Goal: Transaction & Acquisition: Download file/media

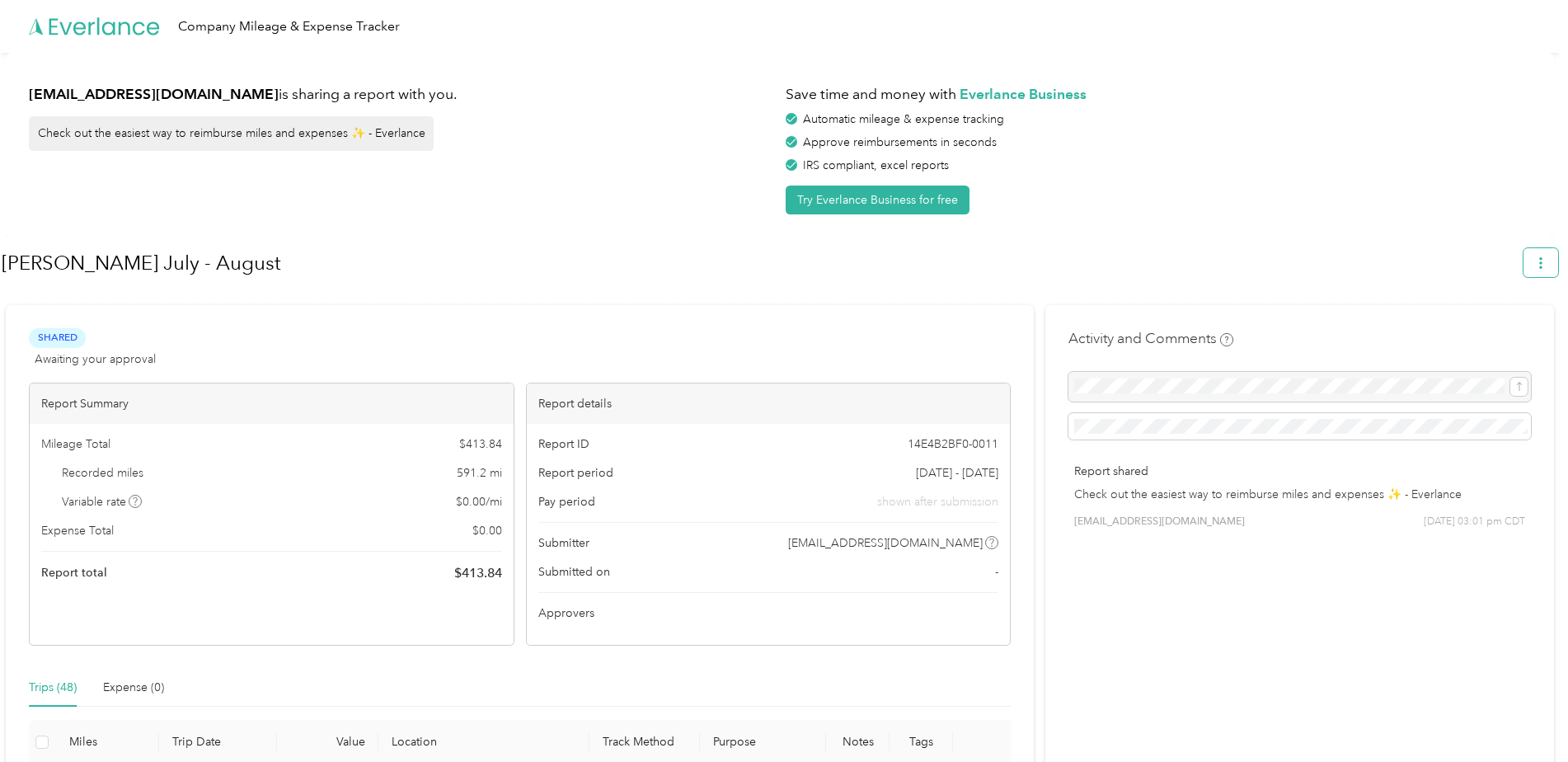
click at [1547, 263] on icon "button" at bounding box center [1541, 263] width 12 height 12
click at [1496, 332] on span "Download" at bounding box center [1502, 341] width 54 height 18
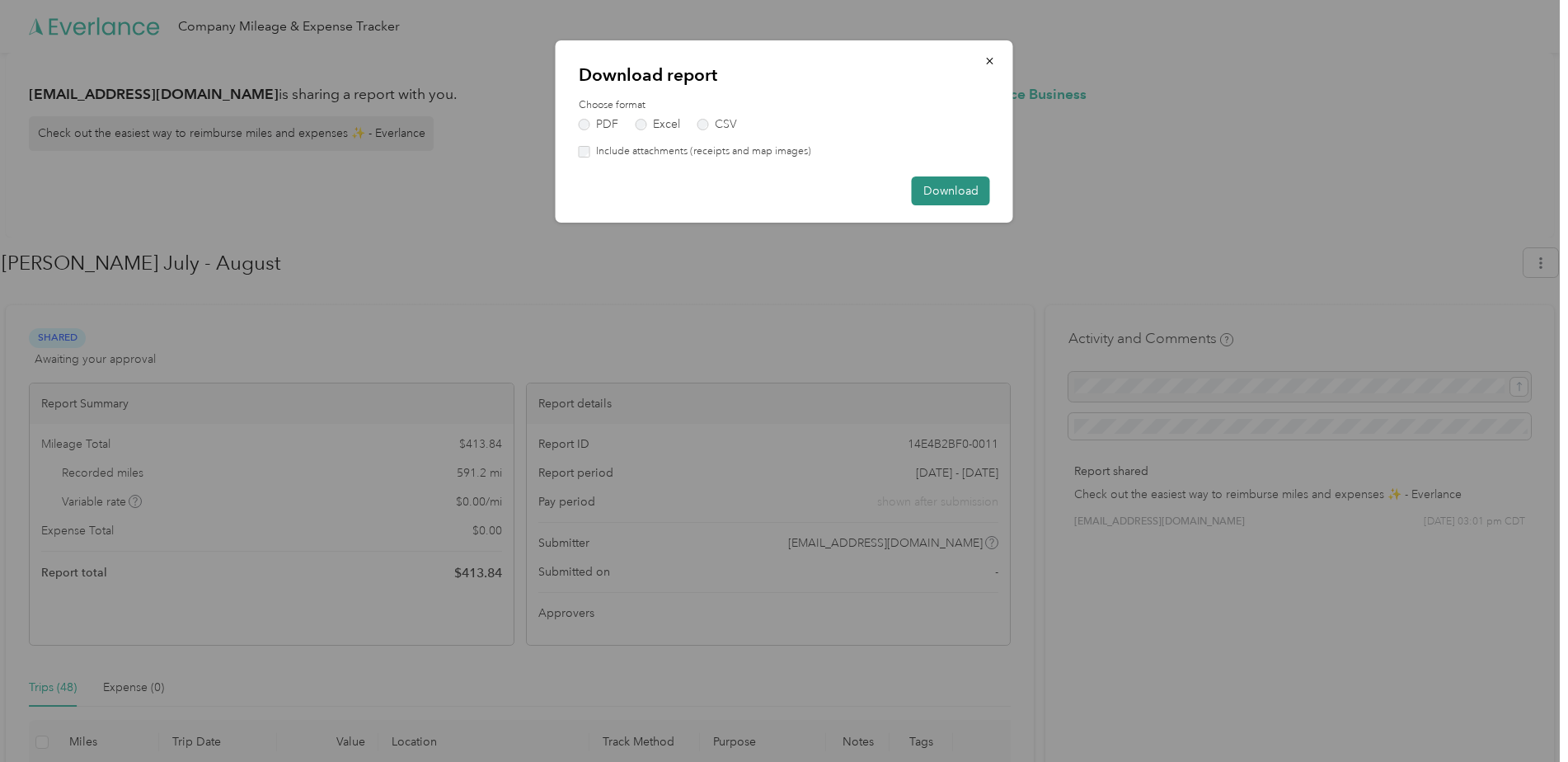
click at [951, 194] on button "Download" at bounding box center [951, 190] width 79 height 28
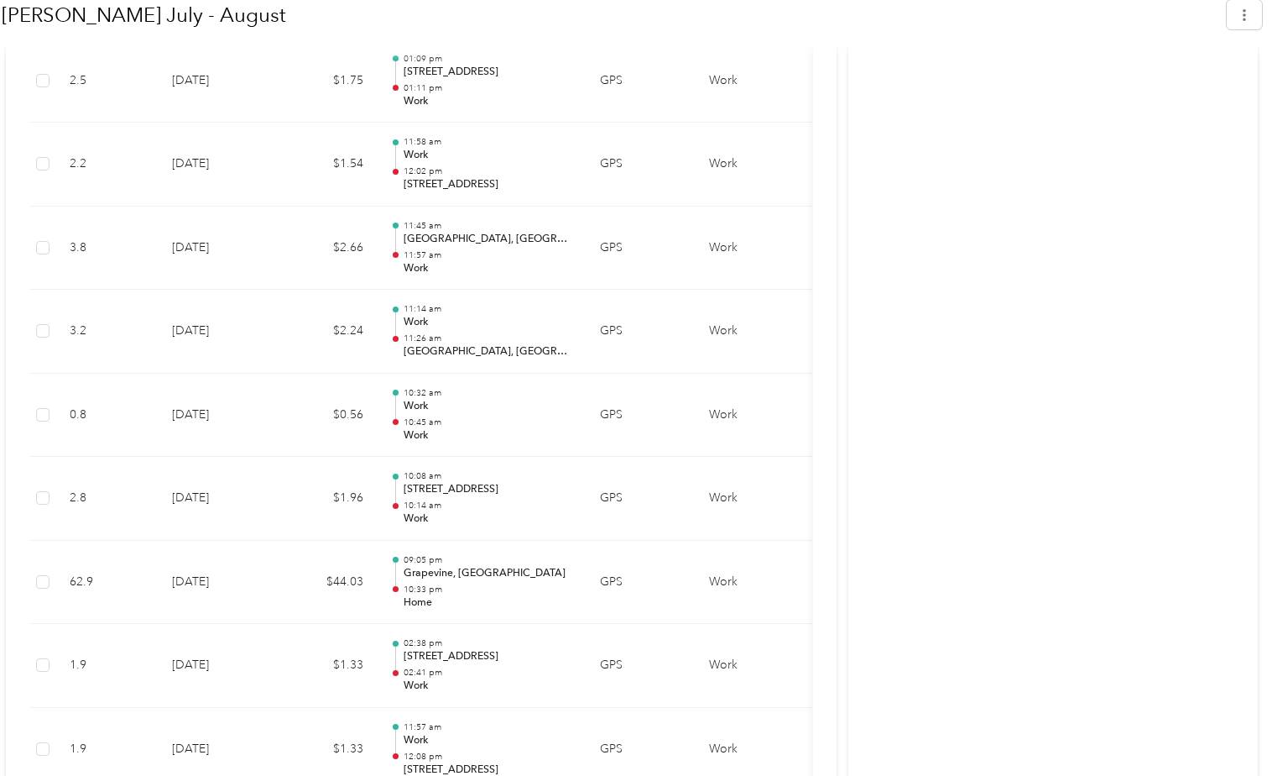
scroll to position [2434, 0]
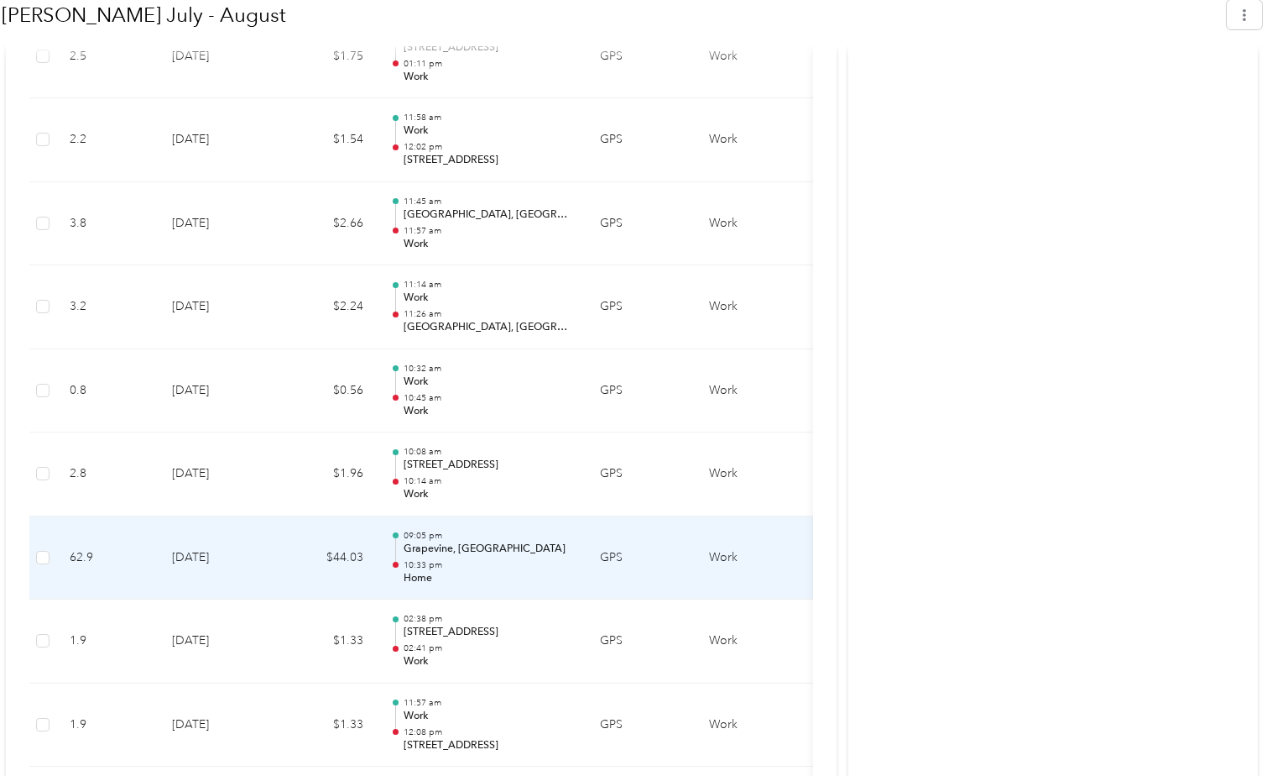
click at [50, 561] on td at bounding box center [42, 558] width 27 height 84
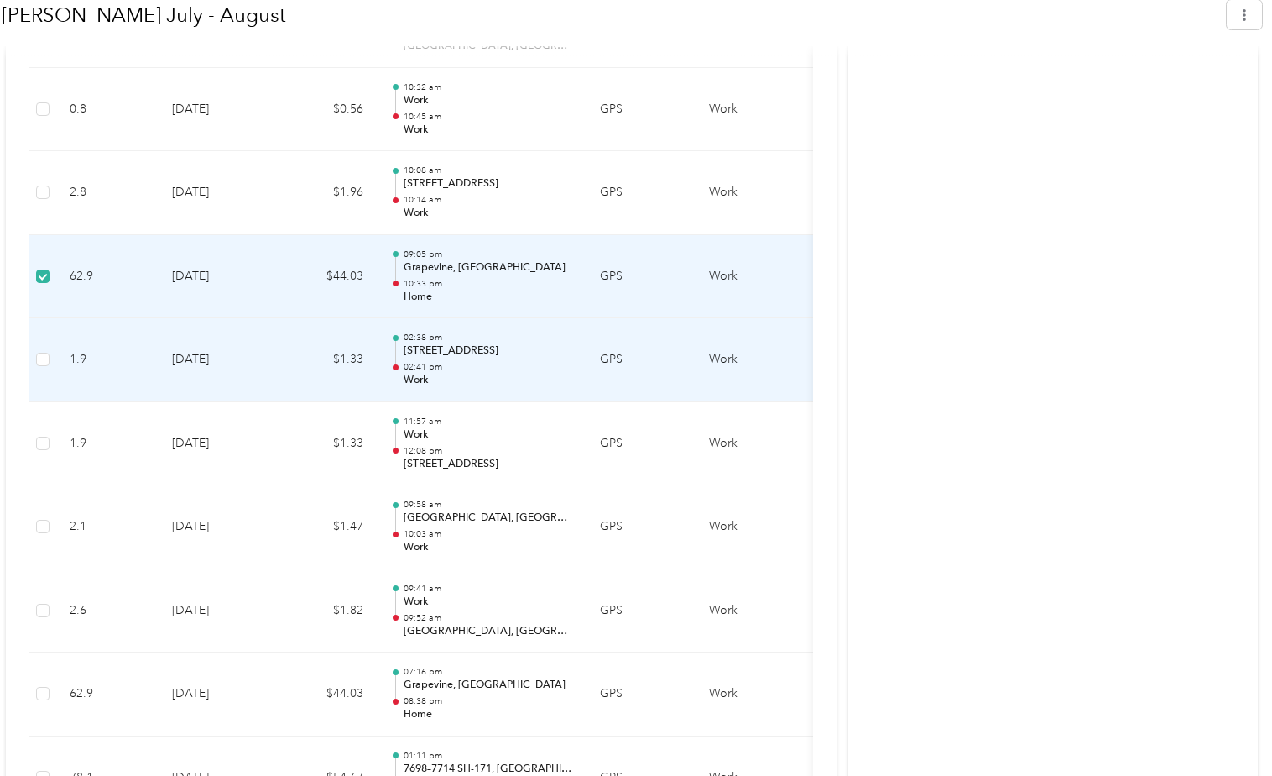
scroll to position [2686, 0]
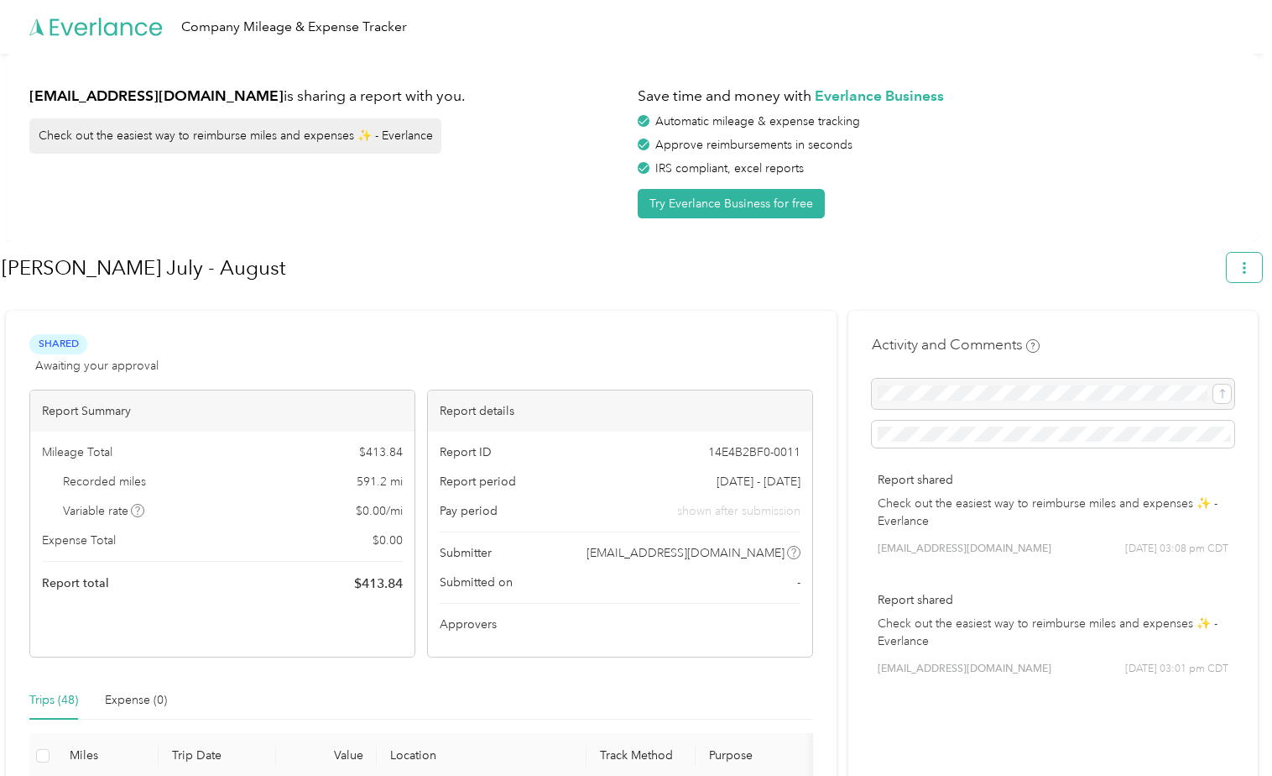
click at [1242, 271] on button "button" at bounding box center [1244, 267] width 35 height 29
click at [1196, 338] on span "Download" at bounding box center [1205, 347] width 55 height 18
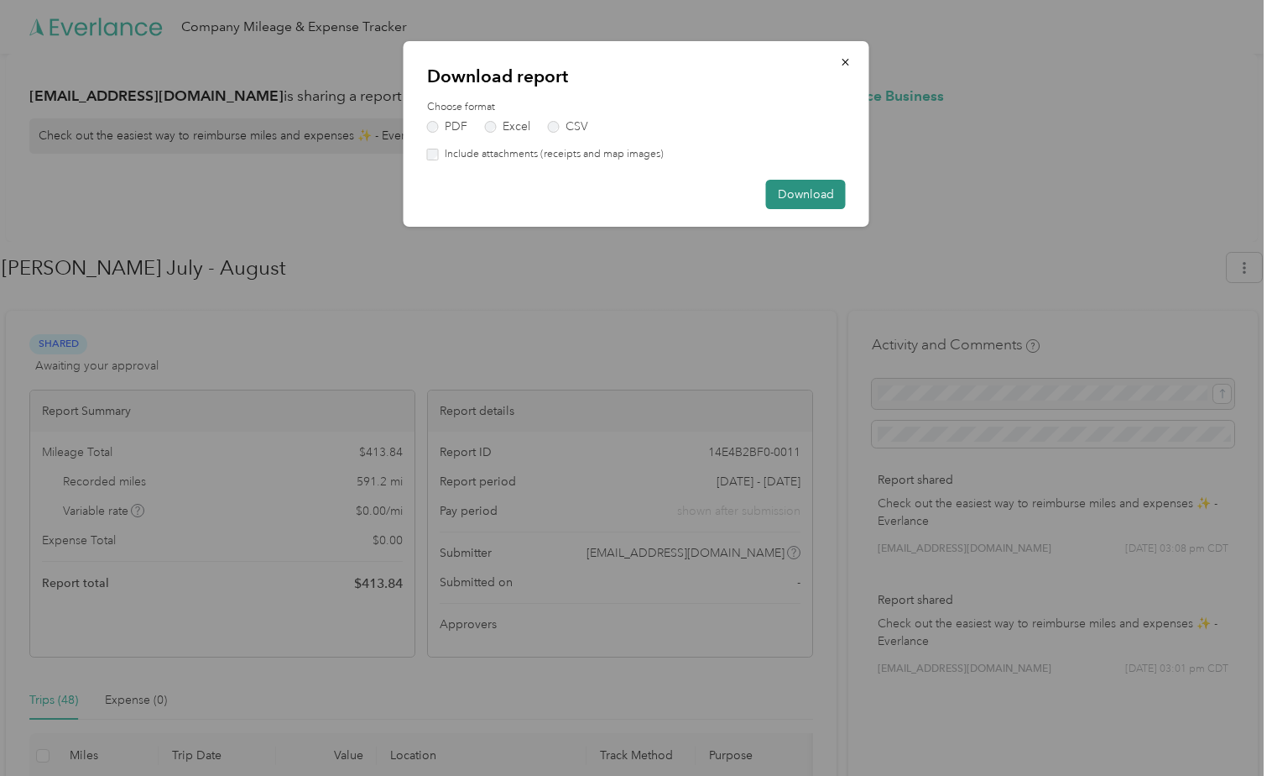
click at [797, 194] on button "Download" at bounding box center [806, 194] width 80 height 29
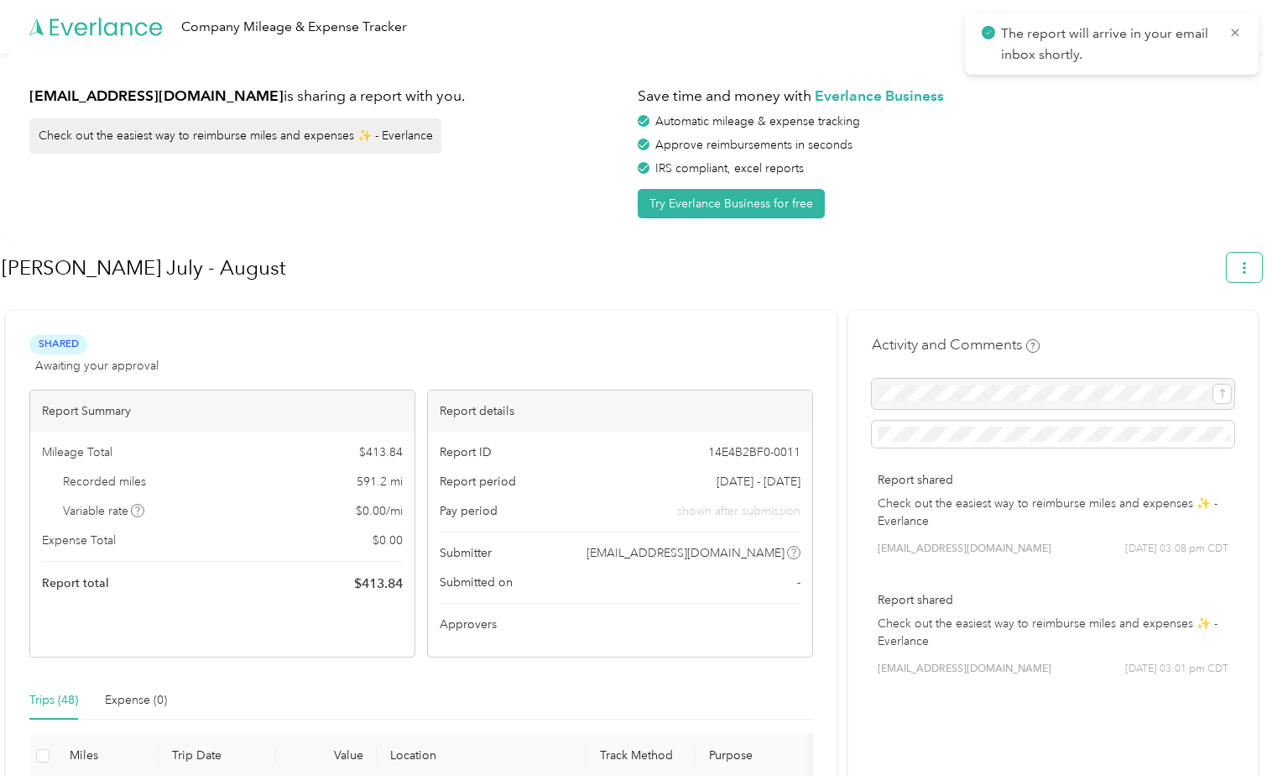
click at [1240, 269] on button "button" at bounding box center [1244, 267] width 35 height 29
click at [1180, 338] on span "Download" at bounding box center [1205, 347] width 55 height 18
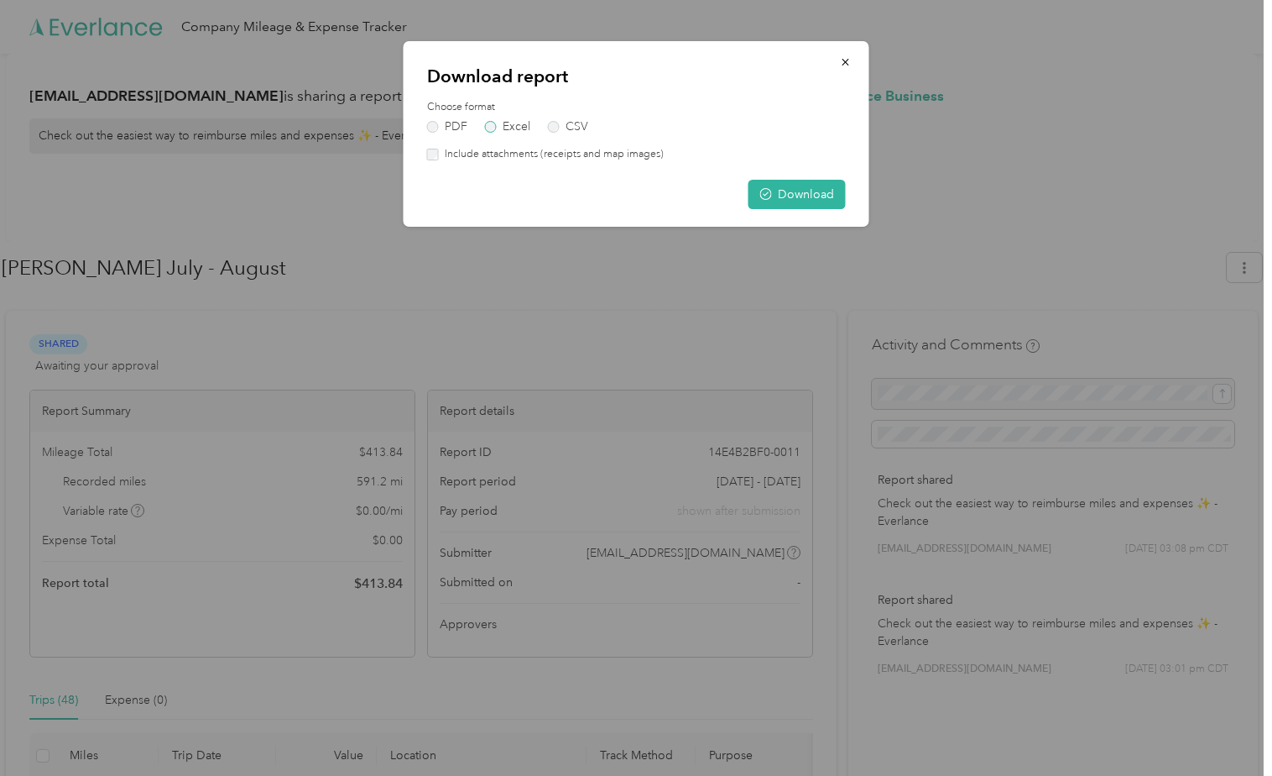
click at [504, 131] on label "Excel" at bounding box center [507, 127] width 45 height 12
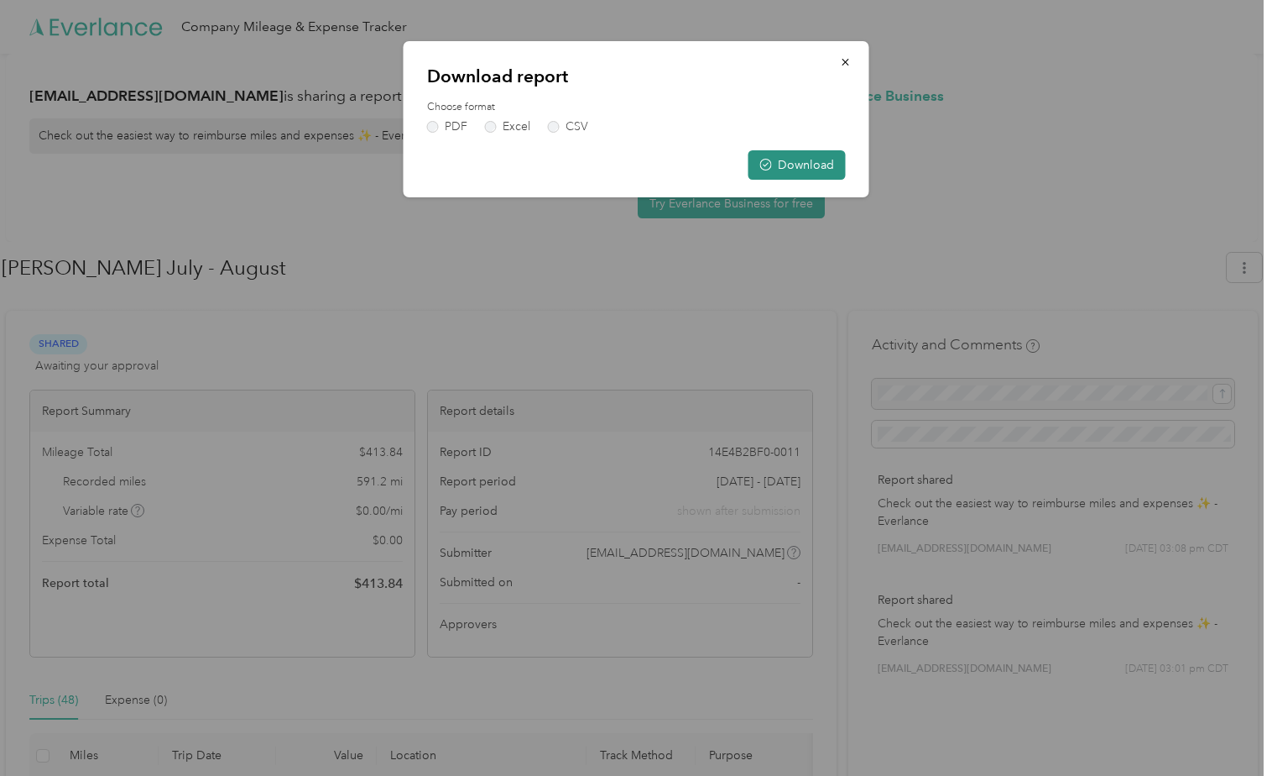
click at [836, 168] on button "Download" at bounding box center [797, 164] width 97 height 29
